Goal: Navigation & Orientation: Find specific page/section

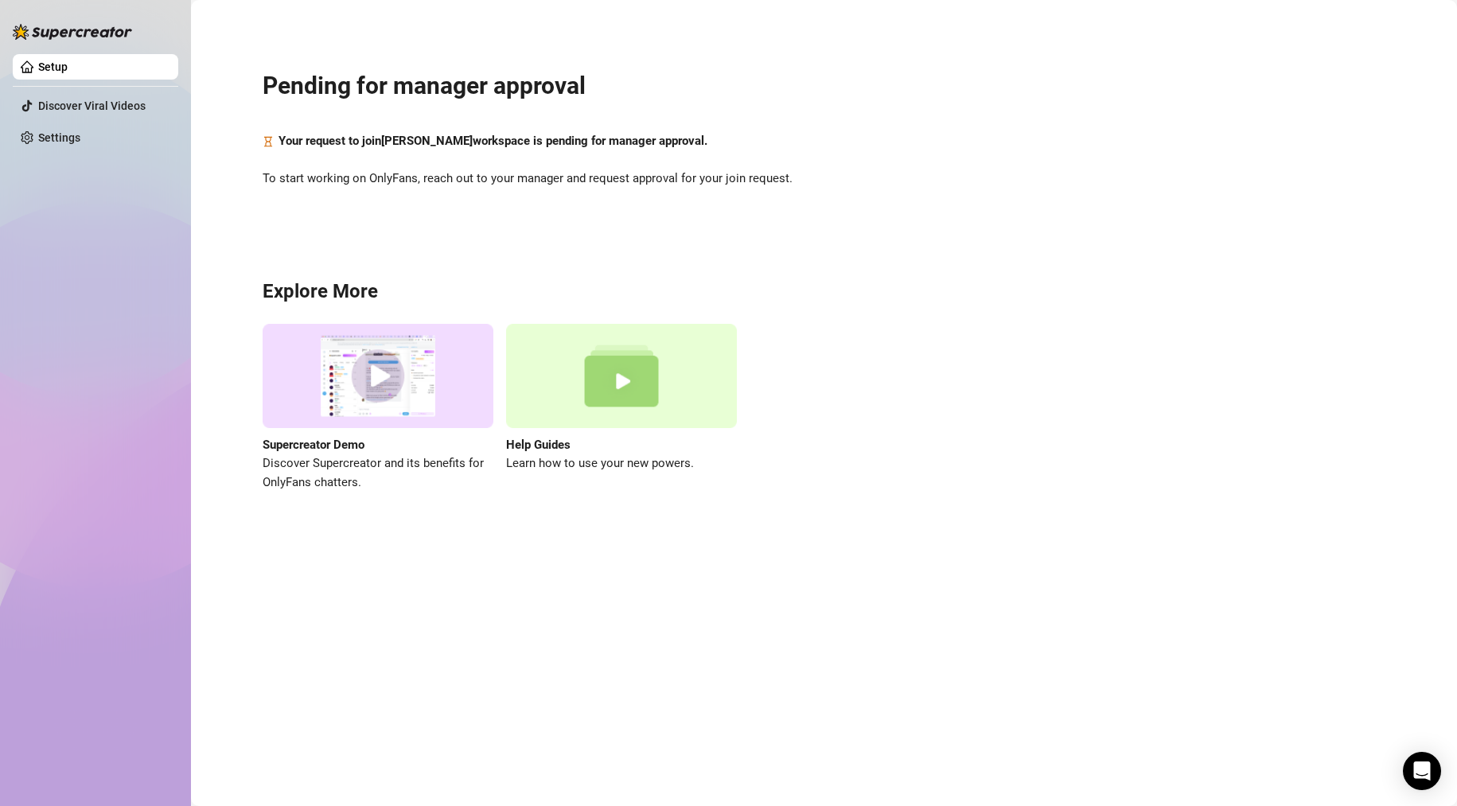
click at [68, 63] on link "Setup" at bounding box center [52, 66] width 29 height 13
click at [95, 26] on img at bounding box center [72, 32] width 119 height 16
drag, startPoint x: 95, startPoint y: 26, endPoint x: 82, endPoint y: 35, distance: 16.1
click at [95, 27] on img at bounding box center [72, 32] width 119 height 16
click at [49, 102] on link "Discover Viral Videos" at bounding box center [91, 105] width 107 height 13
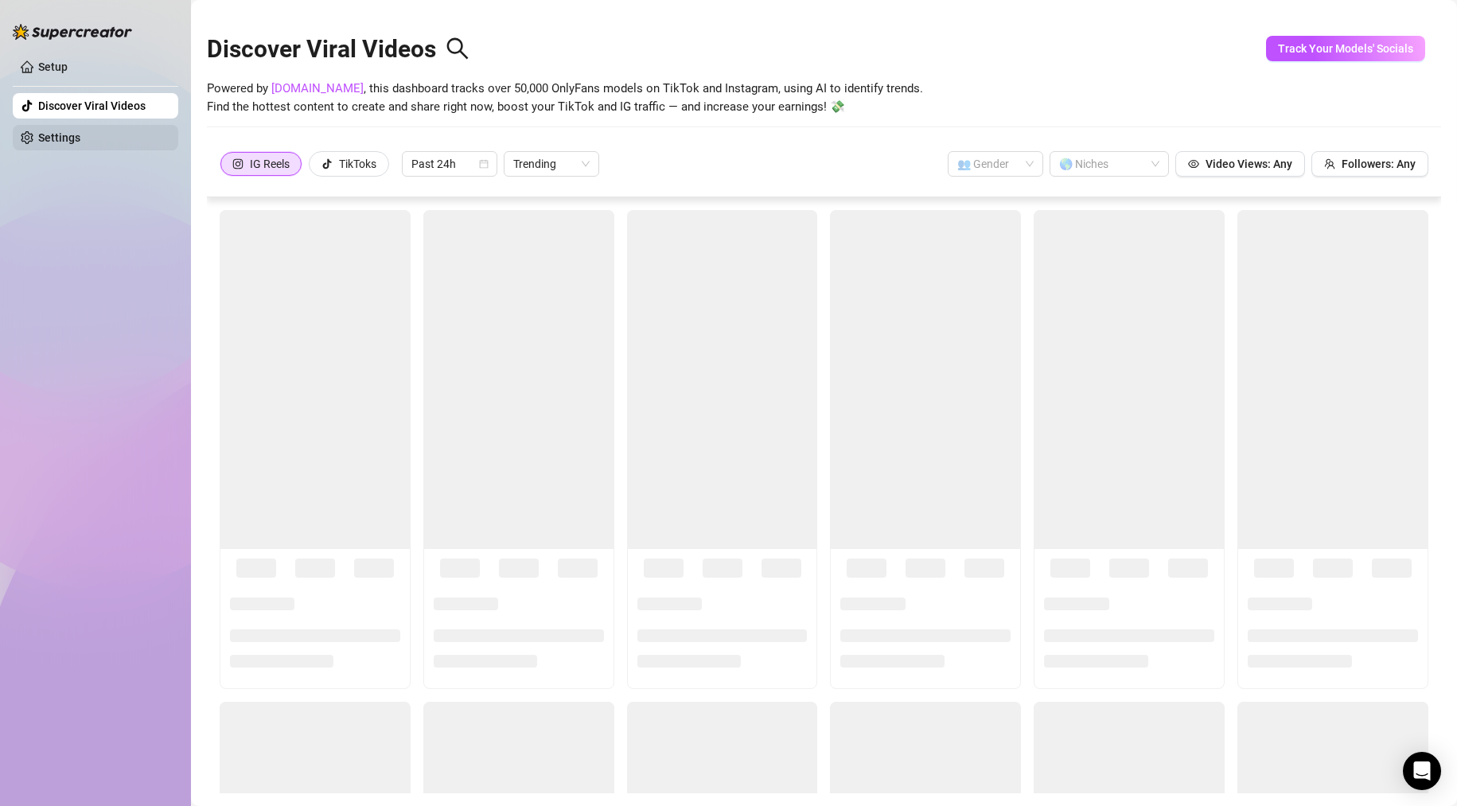
click at [80, 142] on link "Settings" at bounding box center [59, 137] width 42 height 13
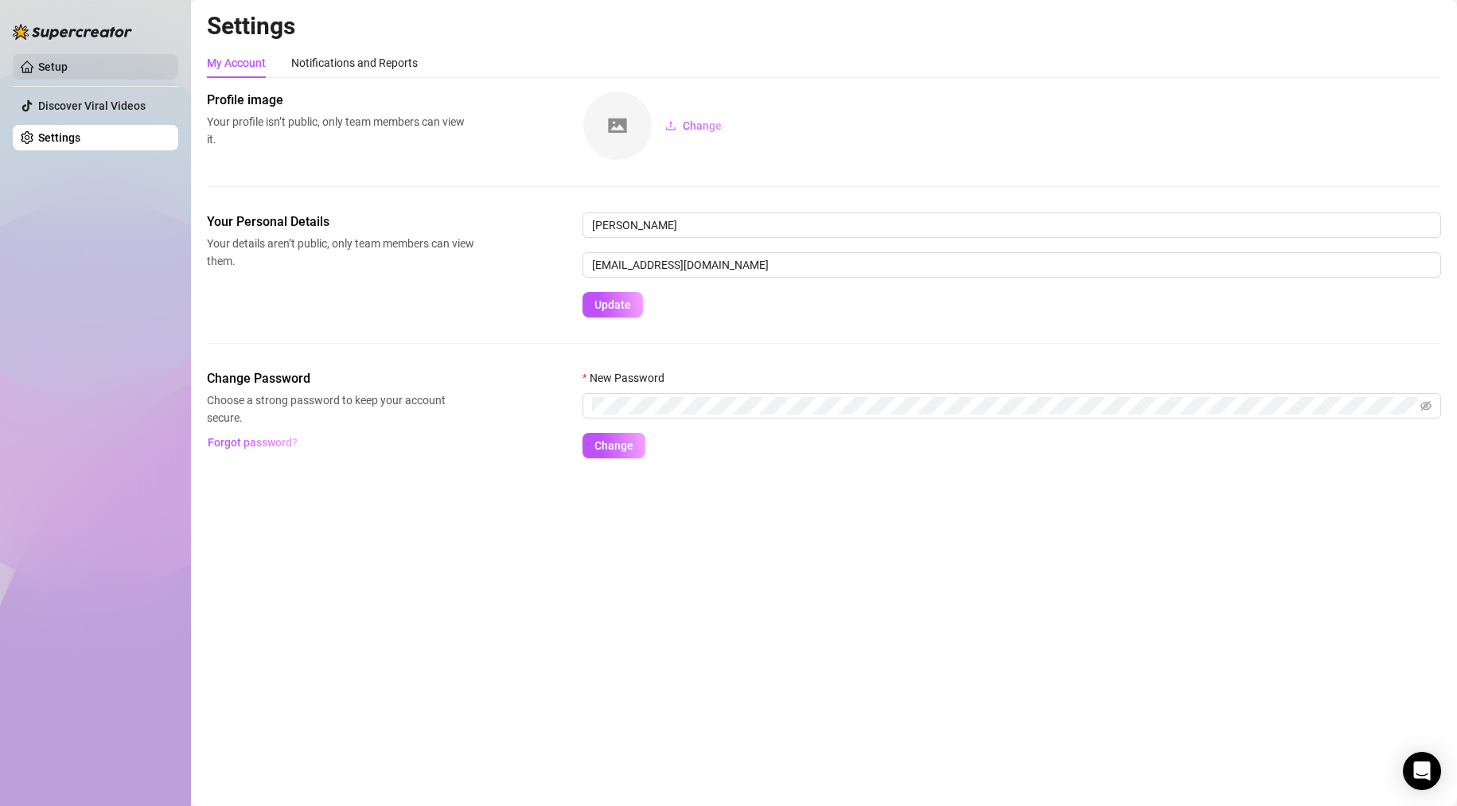
click at [68, 71] on link "Setup" at bounding box center [52, 66] width 29 height 13
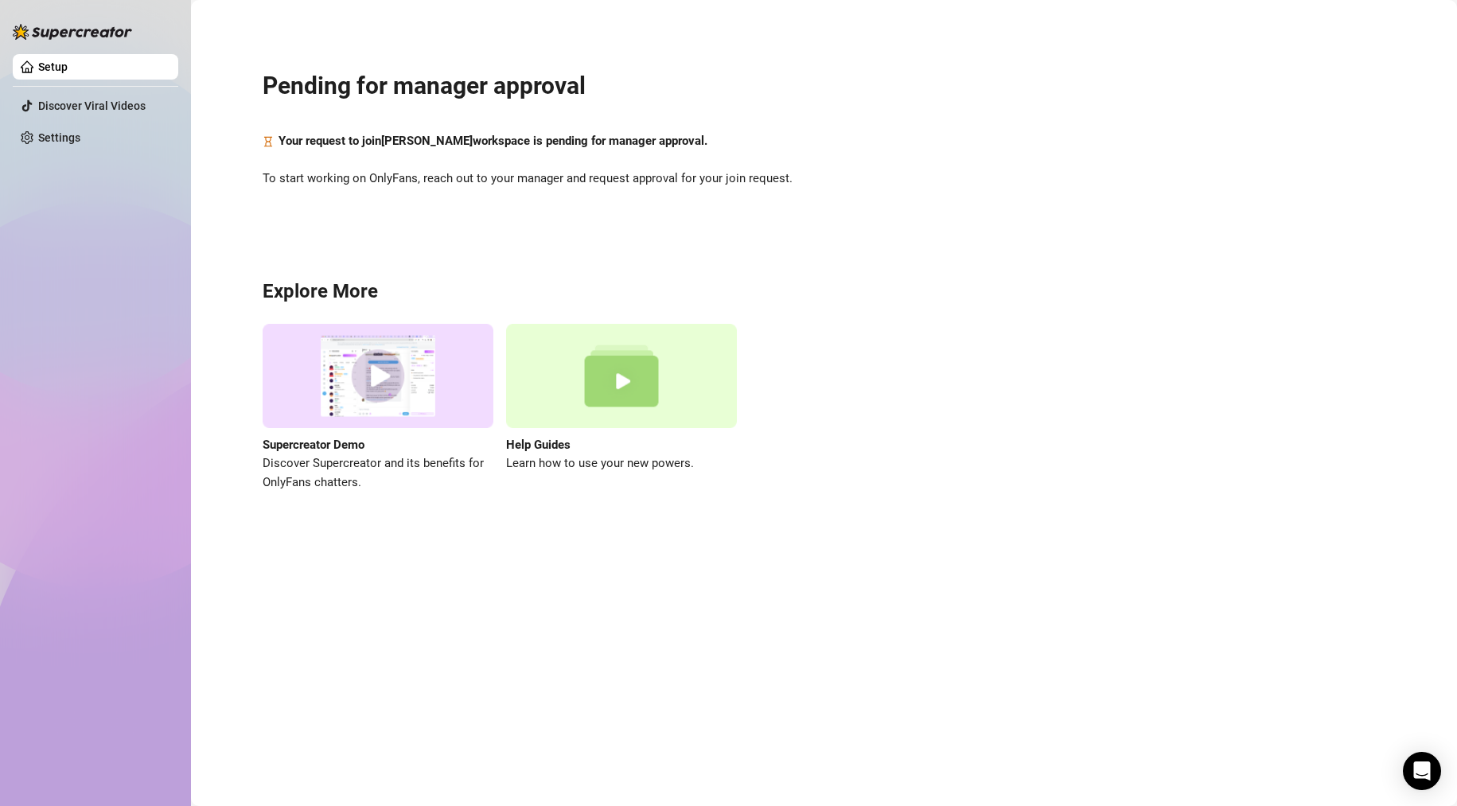
click at [68, 71] on link "Setup" at bounding box center [52, 66] width 29 height 13
click at [100, 37] on img at bounding box center [72, 32] width 119 height 16
drag, startPoint x: 99, startPoint y: 37, endPoint x: 73, endPoint y: 29, distance: 27.4
click at [99, 37] on img at bounding box center [72, 32] width 119 height 16
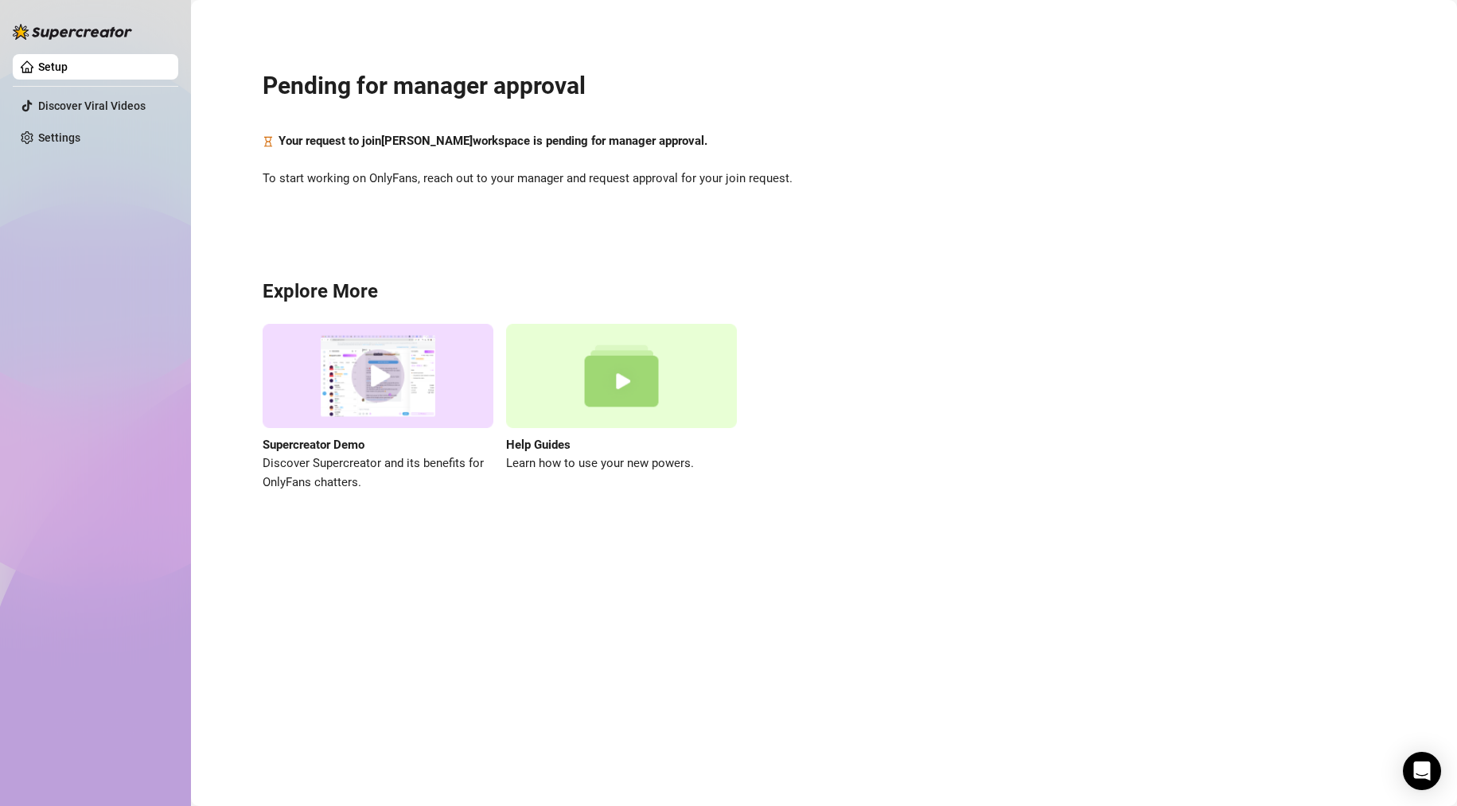
click at [73, 29] on img at bounding box center [72, 32] width 119 height 16
click at [40, 18] on div at bounding box center [72, 24] width 119 height 48
click at [115, 35] on img at bounding box center [72, 32] width 119 height 16
click at [112, 33] on img at bounding box center [72, 32] width 119 height 16
click at [1, 19] on aside "Setup Discover Viral Videos Settings" at bounding box center [95, 403] width 191 height 806
